Goal: Information Seeking & Learning: Learn about a topic

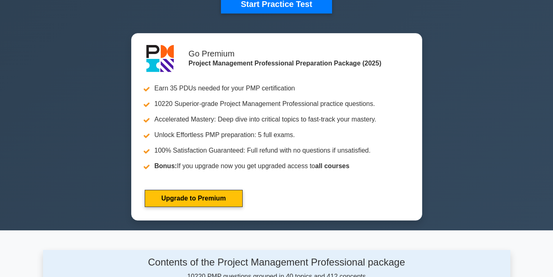
scroll to position [184, 0]
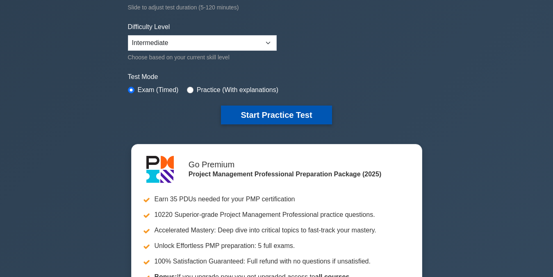
click at [279, 113] on button "Start Practice Test" at bounding box center [276, 115] width 111 height 19
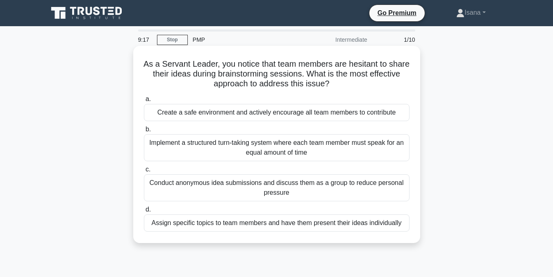
click at [282, 115] on div "Create a safe environment and actively encourage all team members to contribute" at bounding box center [276, 112] width 265 height 17
click at [144, 102] on input "a. Create a safe environment and actively encourage all team members to contrib…" at bounding box center [144, 99] width 0 height 5
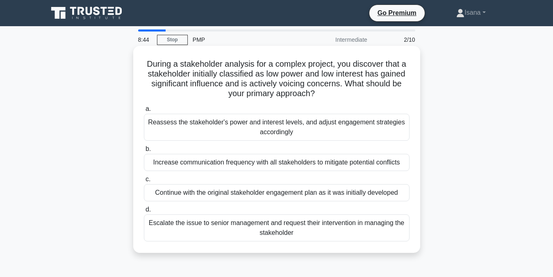
click at [274, 126] on div "Reassess the stakeholder's power and interest levels, and adjust engagement str…" at bounding box center [276, 127] width 265 height 27
click at [144, 112] on input "a. Reassess the stakeholder's power and interest levels, and adjust engagement …" at bounding box center [144, 109] width 0 height 5
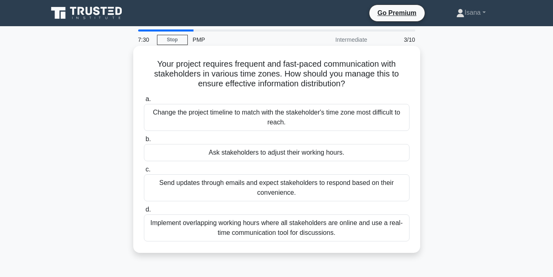
click at [297, 229] on div "Implement overlapping working hours where all stakeholders are online and use a…" at bounding box center [276, 228] width 265 height 27
click at [144, 213] on input "d. Implement overlapping working hours where all stakeholders are online and us…" at bounding box center [144, 209] width 0 height 5
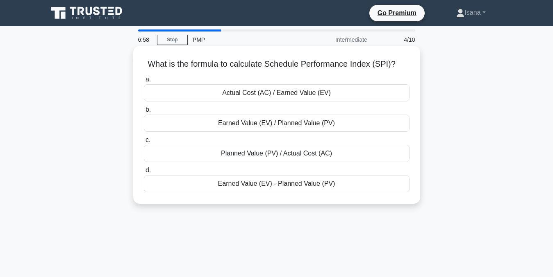
click at [276, 125] on div "Earned Value (EV) / Planned Value (PV)" at bounding box center [276, 123] width 265 height 17
click at [144, 113] on input "b. Earned Value (EV) / Planned Value (PV)" at bounding box center [144, 109] width 0 height 5
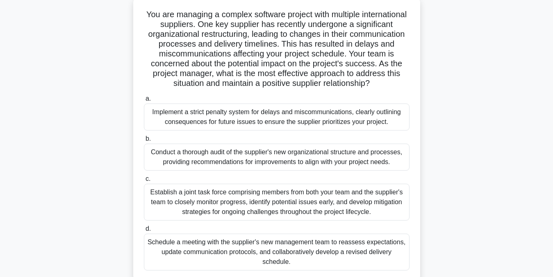
scroll to position [52, 0]
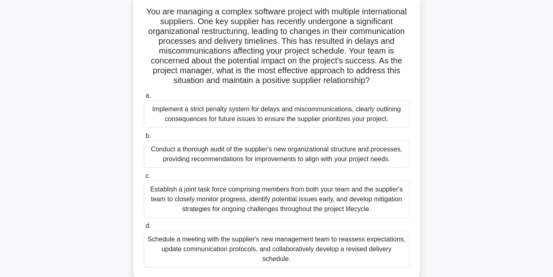
click at [366, 238] on div "Schedule a meeting with the supplier's new management team to reassess expectat…" at bounding box center [276, 249] width 265 height 37
click at [144, 229] on input "d. Schedule a meeting with the supplier's new management team to reassess expec…" at bounding box center [144, 226] width 0 height 5
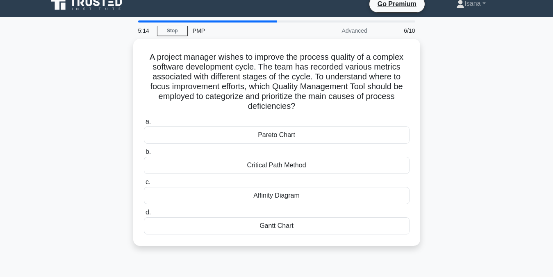
scroll to position [0, 0]
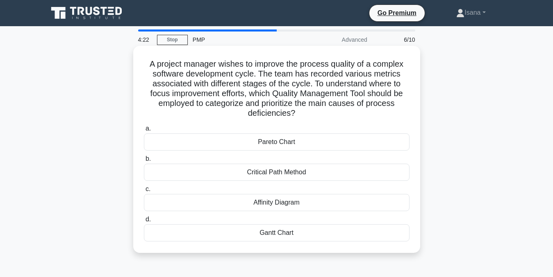
click at [333, 139] on div "Pareto Chart" at bounding box center [276, 142] width 265 height 17
click at [144, 131] on input "a. Pareto Chart" at bounding box center [144, 128] width 0 height 5
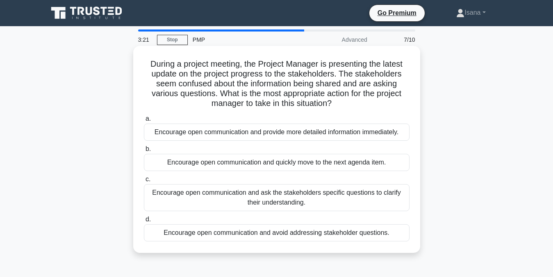
click at [308, 195] on div "Encourage open communication and ask the stakeholders specific questions to cla…" at bounding box center [276, 197] width 265 height 27
click at [144, 182] on input "c. Encourage open communication and ask the stakeholders specific questions to …" at bounding box center [144, 179] width 0 height 5
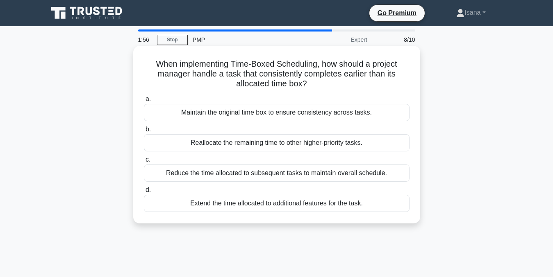
click at [310, 175] on div "Reduce the time allocated to subsequent tasks to maintain overall schedule." at bounding box center [276, 173] width 265 height 17
click at [144, 163] on input "c. Reduce the time allocated to subsequent tasks to maintain overall schedule." at bounding box center [144, 159] width 0 height 5
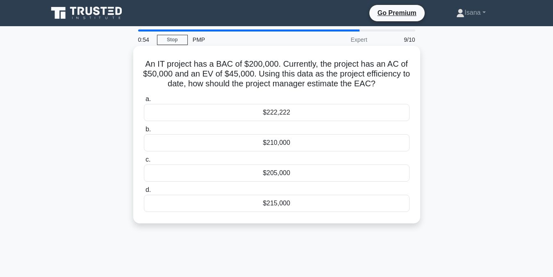
click at [288, 173] on div "$205,000" at bounding box center [276, 173] width 265 height 17
click at [144, 163] on input "c. $205,000" at bounding box center [144, 159] width 0 height 5
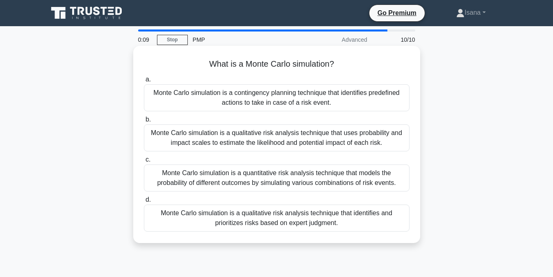
click at [285, 187] on div "Monte Carlo simulation is a quantitative risk analysis technique that models th…" at bounding box center [276, 178] width 265 height 27
click at [144, 163] on input "c. Monte Carlo simulation is a quantitative risk analysis technique that models…" at bounding box center [144, 159] width 0 height 5
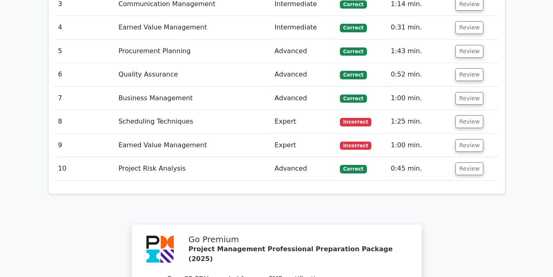
scroll to position [1375, 0]
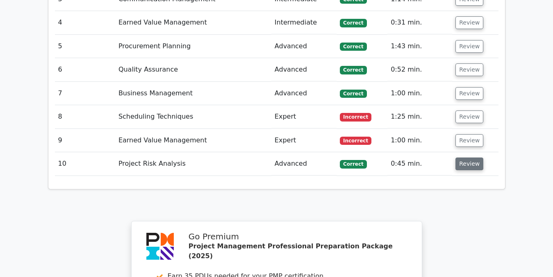
click at [465, 158] on button "Review" at bounding box center [469, 164] width 28 height 13
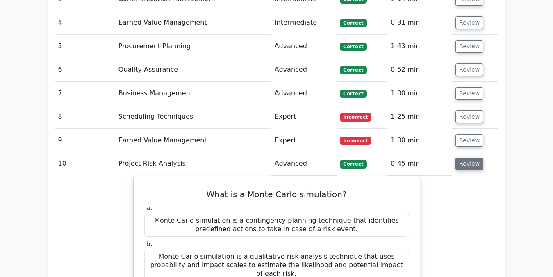
click at [469, 158] on button "Review" at bounding box center [469, 164] width 28 height 13
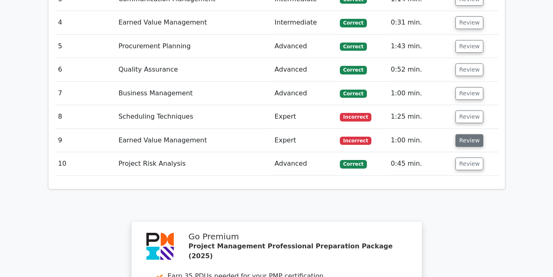
click at [468, 134] on button "Review" at bounding box center [469, 140] width 28 height 13
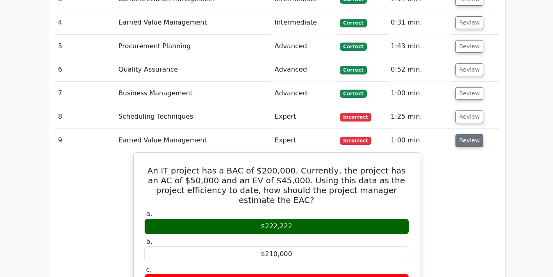
click at [465, 134] on button "Review" at bounding box center [469, 140] width 28 height 13
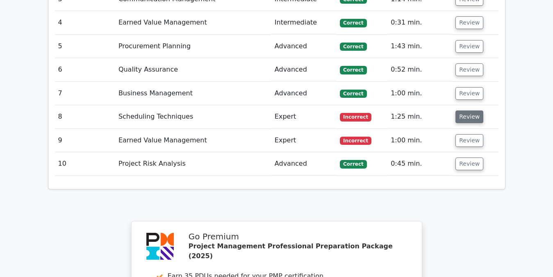
click at [463, 111] on button "Review" at bounding box center [469, 117] width 28 height 13
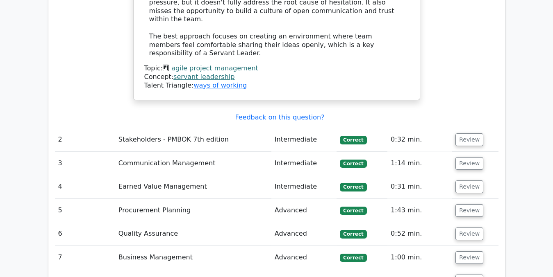
scroll to position [1199, 0]
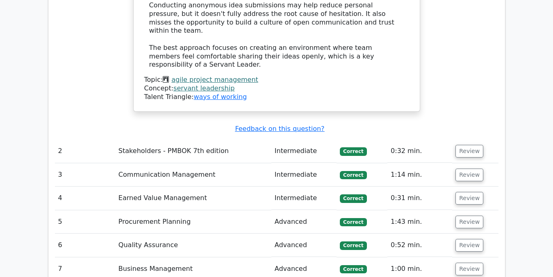
click at [464, 263] on button "Review" at bounding box center [469, 269] width 28 height 13
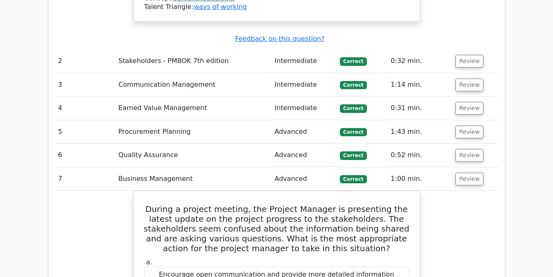
scroll to position [1302, 0]
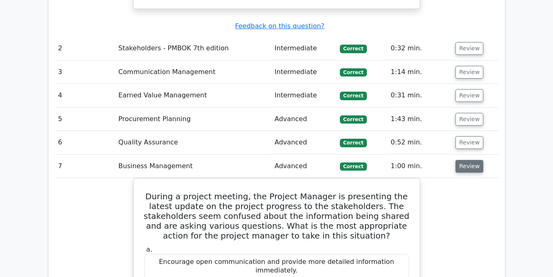
click at [462, 160] on button "Review" at bounding box center [469, 166] width 28 height 13
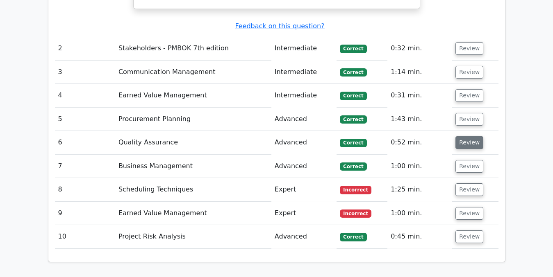
click at [464, 136] on button "Review" at bounding box center [469, 142] width 28 height 13
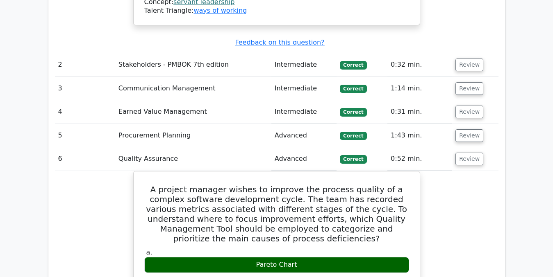
scroll to position [1295, 0]
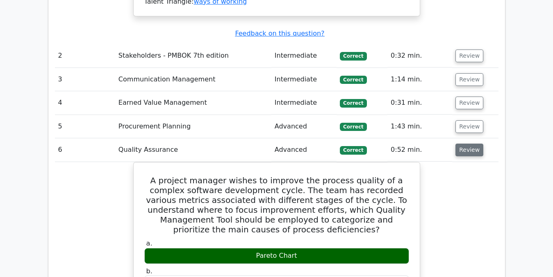
click at [467, 144] on button "Review" at bounding box center [469, 150] width 28 height 13
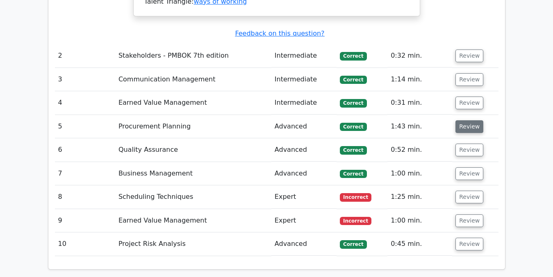
click at [464, 120] on button "Review" at bounding box center [469, 126] width 28 height 13
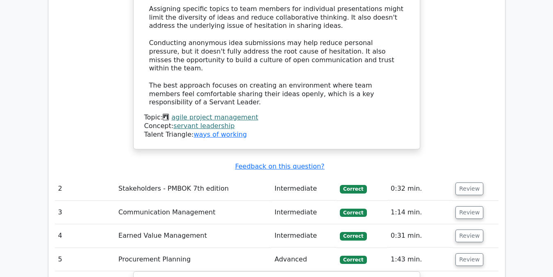
scroll to position [1152, 0]
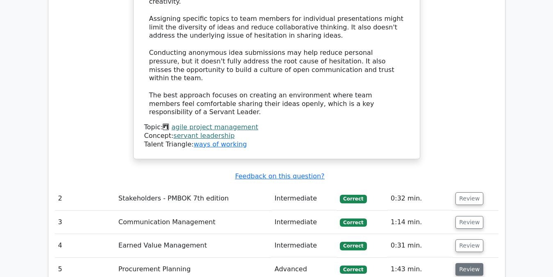
click at [469, 263] on button "Review" at bounding box center [469, 269] width 28 height 13
click at [467, 240] on button "Review" at bounding box center [469, 246] width 28 height 13
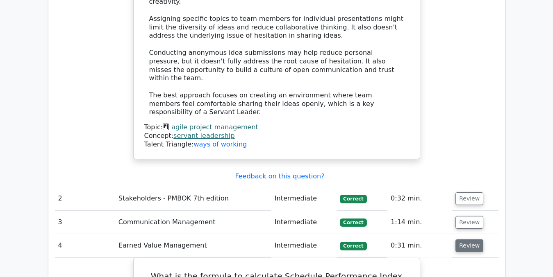
click at [467, 240] on button "Review" at bounding box center [469, 246] width 28 height 13
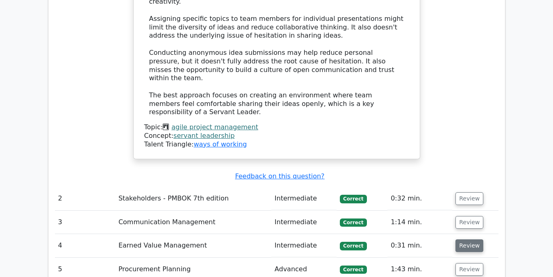
click at [469, 240] on button "Review" at bounding box center [469, 246] width 28 height 13
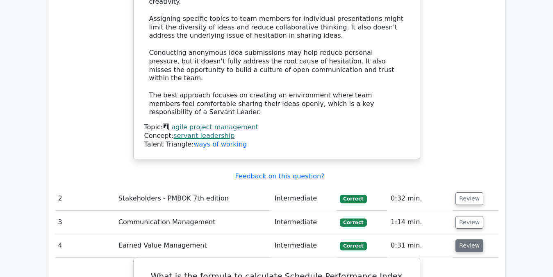
click at [469, 240] on button "Review" at bounding box center [469, 246] width 28 height 13
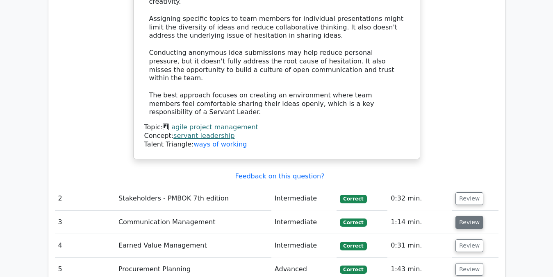
click at [468, 216] on button "Review" at bounding box center [469, 222] width 28 height 13
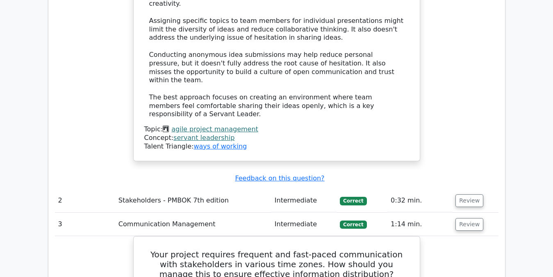
scroll to position [1145, 0]
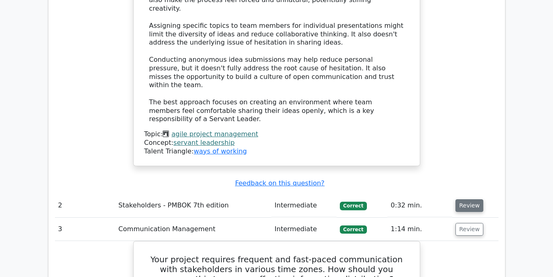
click at [463, 199] on button "Review" at bounding box center [469, 205] width 28 height 13
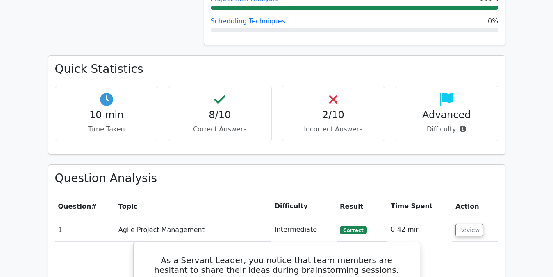
scroll to position [487, 0]
